Goal: Task Accomplishment & Management: Complete application form

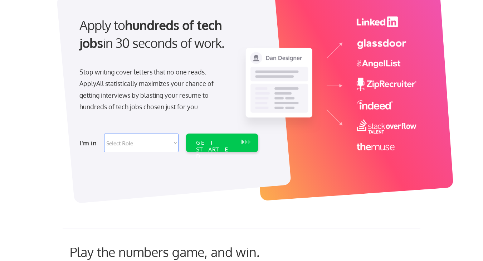
scroll to position [78, 0]
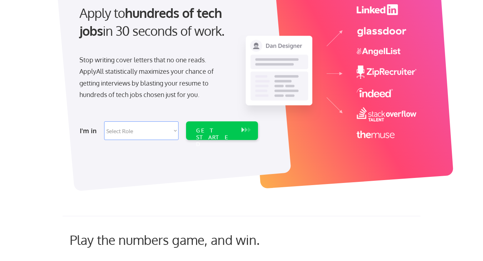
click at [164, 124] on select "Select Role Software Engineering Product Management Customer Success Sales UI/U…" at bounding box center [141, 130] width 74 height 19
select select ""engineering""
click at [104, 121] on select "Select Role Software Engineering Product Management Customer Success Sales UI/U…" at bounding box center [141, 130] width 74 height 19
select select ""engineering""
click at [199, 134] on div "GET STARTED" at bounding box center [214, 130] width 45 height 19
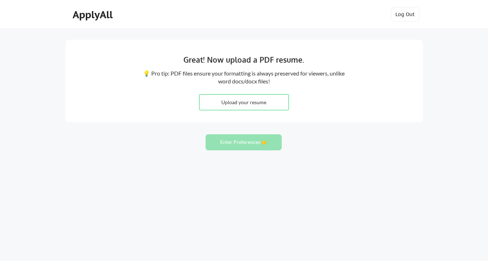
click at [216, 101] on input "file" at bounding box center [244, 101] width 89 height 15
type input "C:\fakepath\Maithili_Kalkar.pdf"
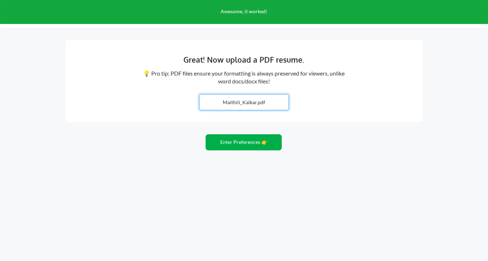
click at [257, 148] on button "Enter Preferences 👉" at bounding box center [244, 142] width 76 height 16
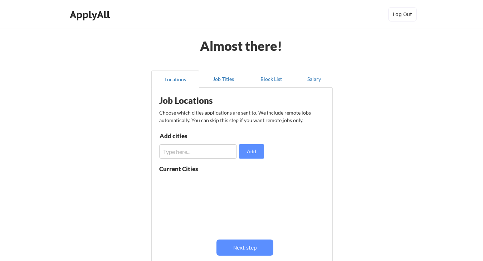
click at [202, 149] on input "input" at bounding box center [198, 151] width 78 height 14
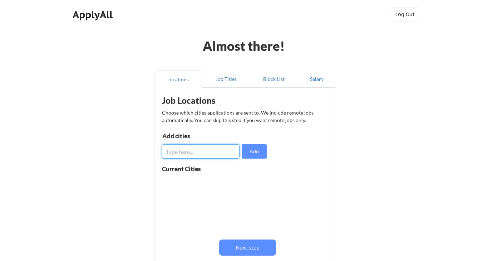
scroll to position [73, 0]
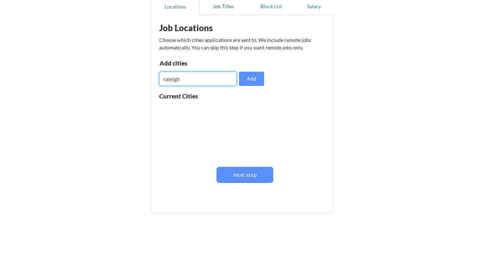
drag, startPoint x: 165, startPoint y: 80, endPoint x: 155, endPoint y: 79, distance: 10.0
click at [155, 79] on div "Job Locations Choose which cities applications are sent to. We include remote j…" at bounding box center [241, 114] width 181 height 198
type input "Raleigh"
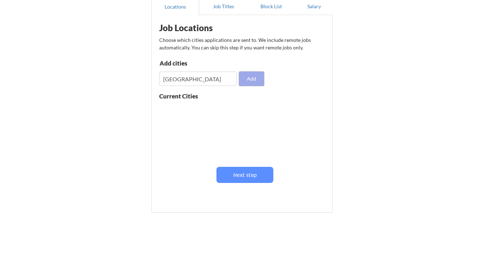
click at [250, 77] on button "Add" at bounding box center [251, 79] width 25 height 14
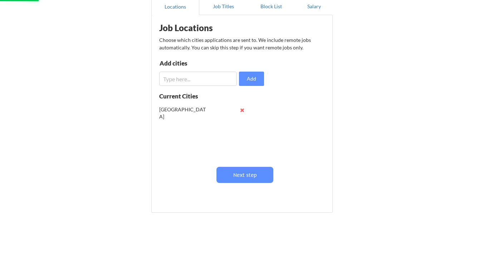
click at [196, 80] on input "input" at bounding box center [198, 79] width 78 height 14
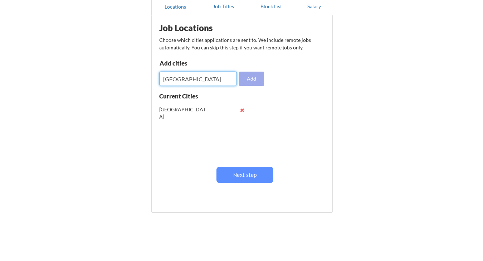
type input "Seattle"
click at [253, 79] on button "Add" at bounding box center [251, 79] width 25 height 14
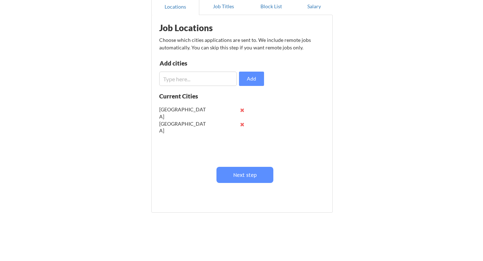
click at [212, 79] on input "input" at bounding box center [198, 79] width 78 height 14
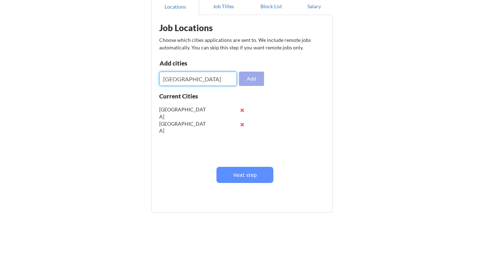
type input "San Francisco"
click at [255, 79] on button "Add" at bounding box center [251, 79] width 25 height 14
click at [191, 79] on input "input" at bounding box center [198, 79] width 78 height 14
type input "Austin"
click at [244, 80] on button "Add" at bounding box center [251, 79] width 25 height 14
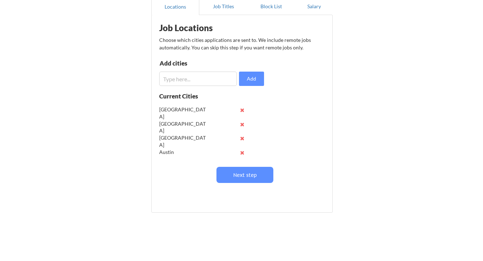
click at [211, 79] on input "input" at bounding box center [198, 79] width 78 height 14
type input "New York"
click at [251, 75] on button "Add" at bounding box center [251, 79] width 25 height 14
click at [196, 78] on input "input" at bounding box center [198, 79] width 78 height 14
type input "S"
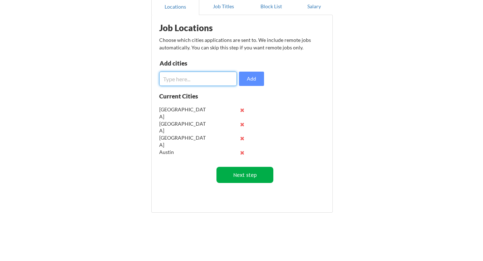
click at [234, 176] on button "Next step" at bounding box center [244, 175] width 57 height 16
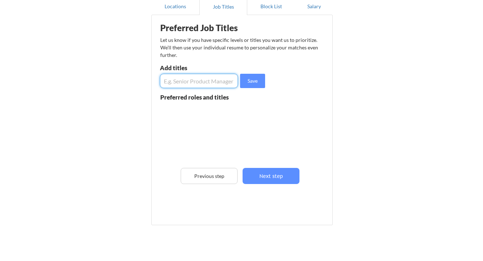
click at [191, 78] on input "input" at bounding box center [199, 81] width 78 height 14
type input "Software Engineer"
click at [246, 83] on button "Save" at bounding box center [252, 81] width 25 height 14
click at [207, 79] on input "input" at bounding box center [199, 81] width 78 height 14
click at [202, 80] on input "input" at bounding box center [199, 81] width 78 height 14
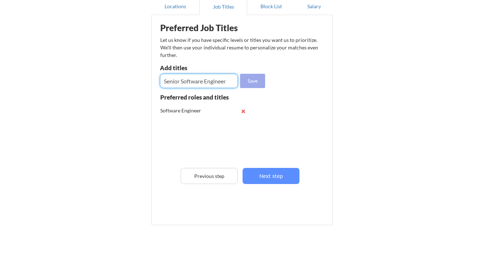
type input "Senior Software Engineer"
click at [259, 78] on button "Save" at bounding box center [252, 81] width 25 height 14
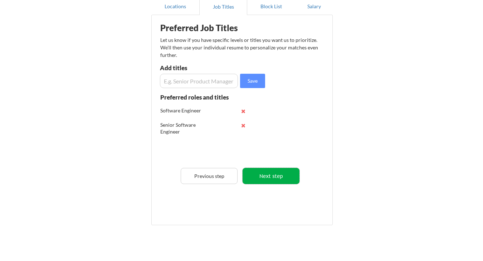
click at [273, 173] on button "Next step" at bounding box center [270, 176] width 57 height 16
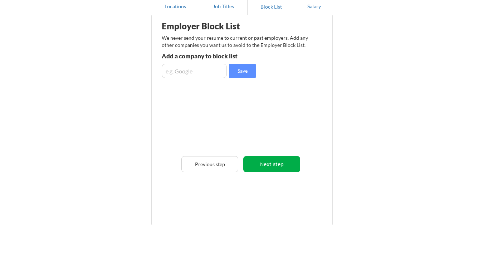
click at [265, 164] on button "Next step" at bounding box center [271, 164] width 57 height 16
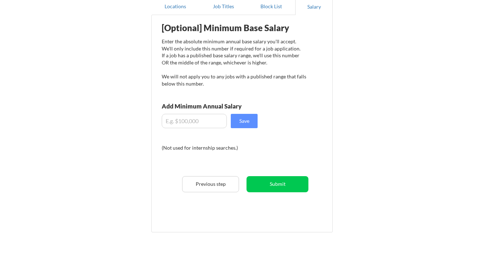
click at [185, 122] on input "input" at bounding box center [194, 121] width 65 height 14
click at [181, 121] on input "input" at bounding box center [194, 121] width 65 height 14
click at [179, 121] on input "input" at bounding box center [194, 121] width 65 height 14
type input "$120,000"
click at [236, 120] on button "Save" at bounding box center [244, 121] width 27 height 14
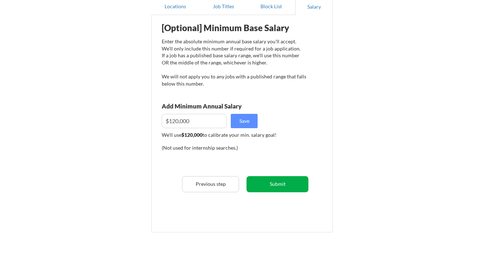
click at [266, 182] on button "Submit" at bounding box center [277, 184] width 62 height 16
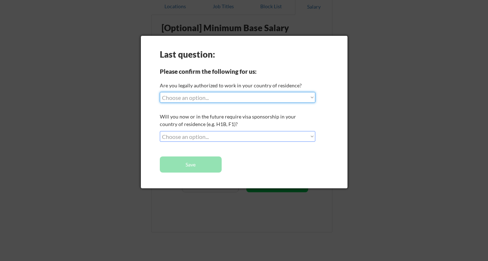
click at [212, 102] on select "Choose an option... Yes, I am a US Citizen Yes, I am a Canadian Citizen Yes, I …" at bounding box center [238, 97] width 156 height 11
select select ""yes__i_am_here_on_a_visa__h1b__opt__etc__""
click at [160, 92] on select "Choose an option... Yes, I am a US Citizen Yes, I am a Canadian Citizen Yes, I …" at bounding box center [238, 97] width 156 height 11
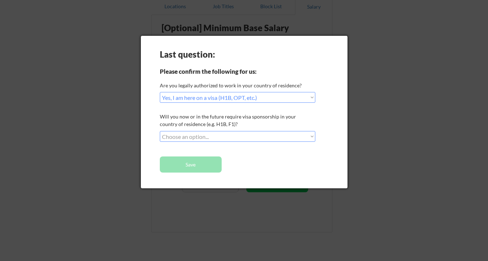
click at [214, 138] on select "Choose an option... No, I will not need sponsorship Yes, I will need sponsorship" at bounding box center [238, 136] width 156 height 11
select select ""yes__i_will_need_sponsorship""
click at [160, 131] on select "Choose an option... No, I will not need sponsorship Yes, I will need sponsorship" at bounding box center [238, 136] width 156 height 11
click at [210, 166] on button "Save" at bounding box center [191, 164] width 62 height 16
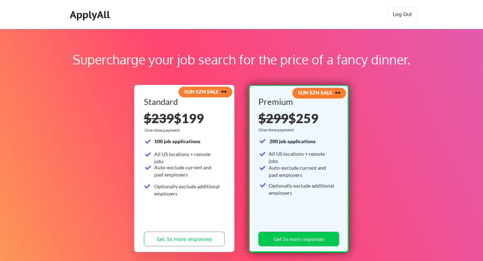
drag, startPoint x: 206, startPoint y: 118, endPoint x: 186, endPoint y: 115, distance: 19.9
click at [186, 115] on div "$239 $199" at bounding box center [184, 118] width 81 height 13
drag, startPoint x: 121, startPoint y: 21, endPoint x: 110, endPoint y: 14, distance: 12.7
click at [110, 14] on div "ApplyAll Log In Sign Up Log Out" at bounding box center [242, 16] width 358 height 18
copy div "ApplyAll"
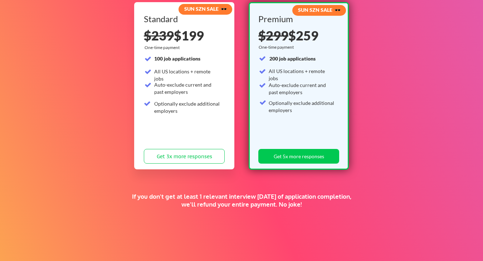
scroll to position [159, 0]
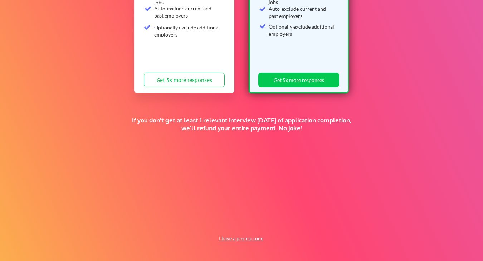
click at [229, 240] on button "I have a promo code" at bounding box center [241, 238] width 53 height 9
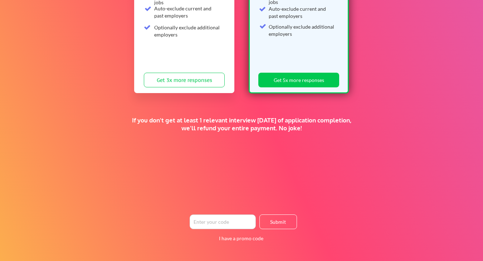
click at [235, 220] on input "input" at bounding box center [223, 221] width 66 height 15
paste input "TIMEISMONEY"
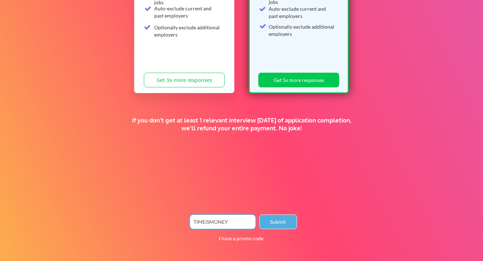
type input "TIMEISMONEY"
click at [272, 221] on button "Submit" at bounding box center [278, 221] width 38 height 15
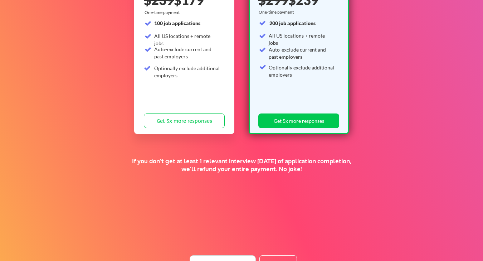
scroll to position [158, 0]
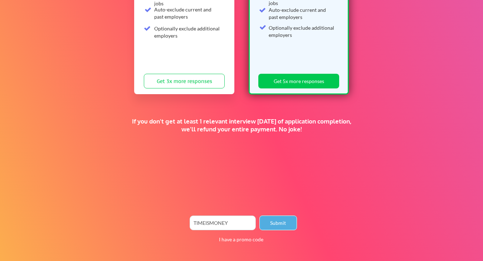
click at [269, 225] on button "Submit" at bounding box center [278, 222] width 38 height 15
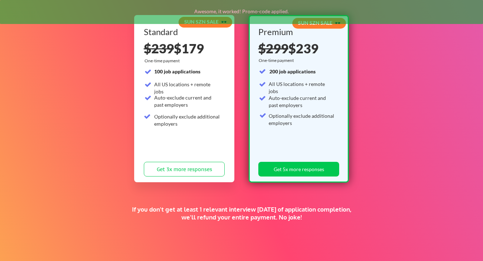
scroll to position [50, 0]
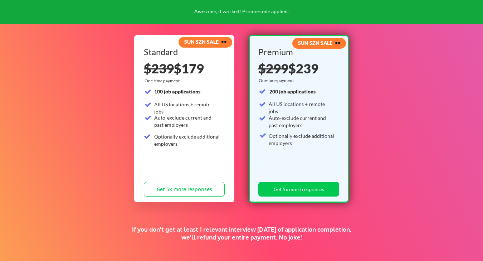
click at [212, 41] on strong "SUN SZN SALE 🕶️" at bounding box center [205, 42] width 43 height 6
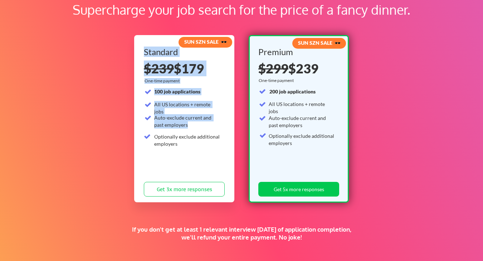
drag, startPoint x: 199, startPoint y: 126, endPoint x: 142, endPoint y: 76, distance: 75.8
click at [142, 76] on div "SUN SZN SALE 🕶️ Standard $239 $179 $239 $199 One-time payment 100 job applicati…" at bounding box center [184, 118] width 100 height 167
